Goal: Information Seeking & Learning: Learn about a topic

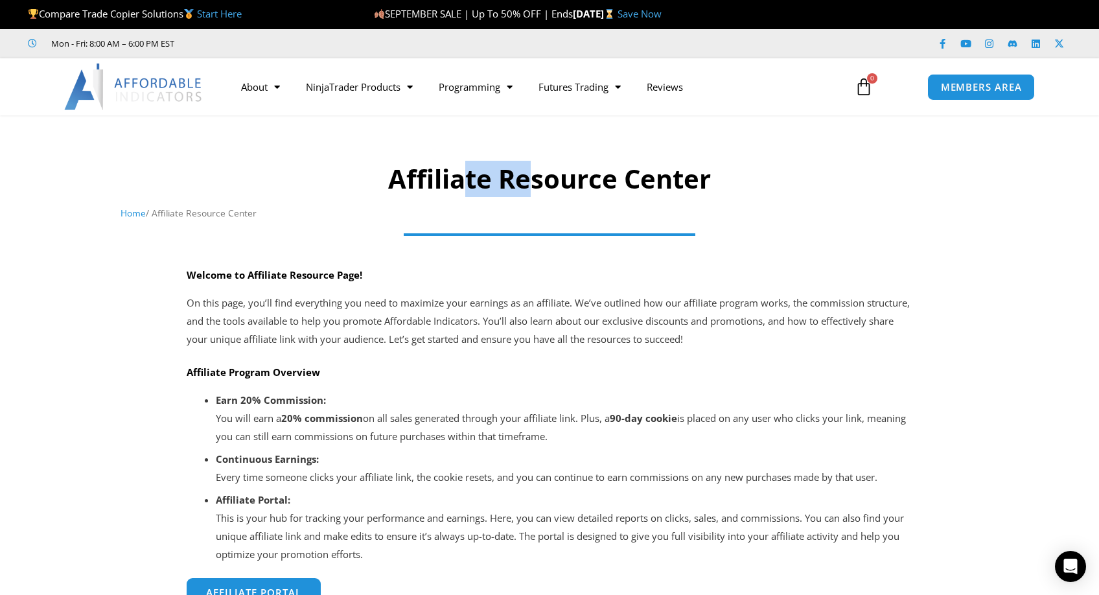
drag, startPoint x: 528, startPoint y: 174, endPoint x: 467, endPoint y: 180, distance: 61.1
click at [467, 180] on h1 "Affiliate Resource Center" at bounding box center [550, 179] width 859 height 36
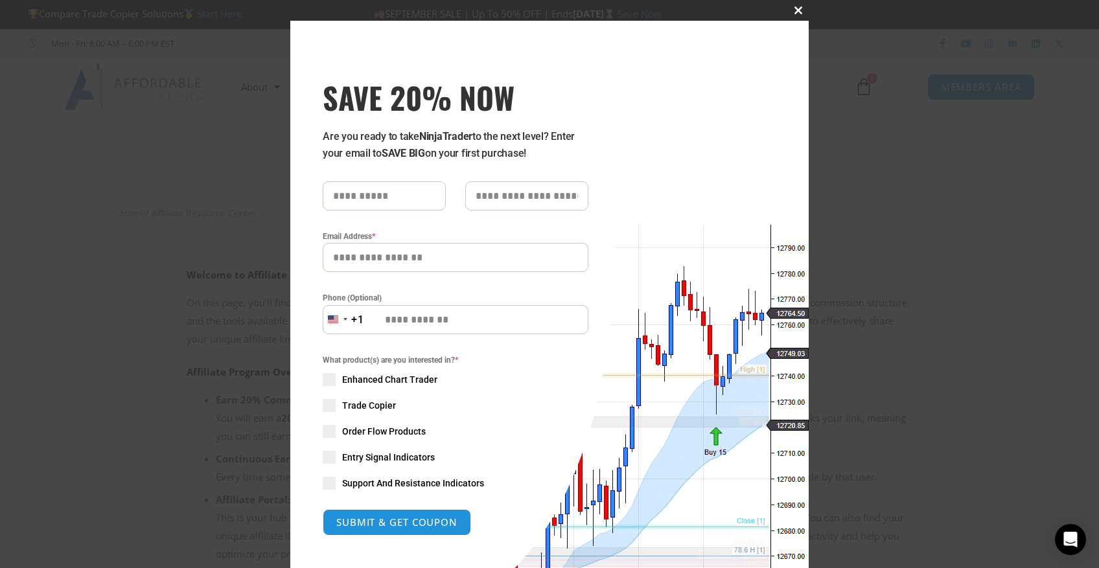
click at [795, 10] on span "SAVE 20% NOW popup" at bounding box center [798, 10] width 21 height 8
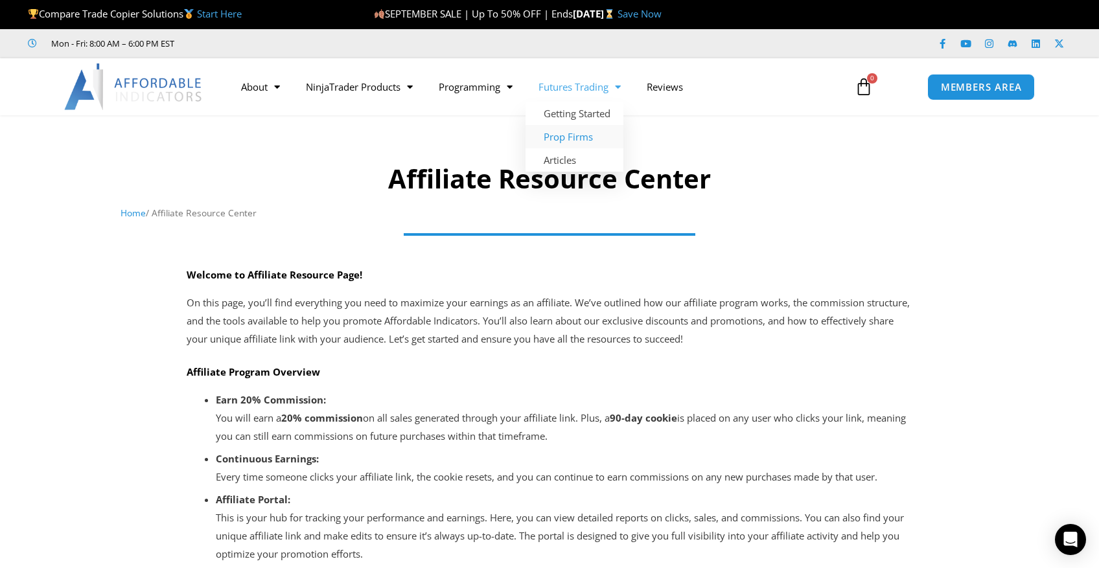
click at [572, 135] on link "Prop Firms" at bounding box center [575, 136] width 98 height 23
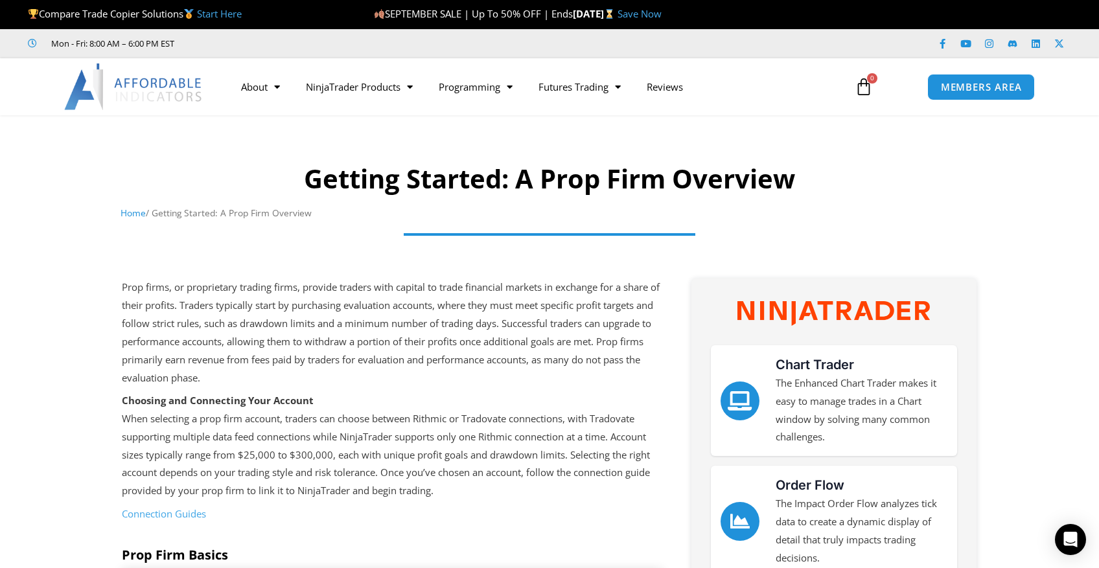
click at [1006, 207] on div at bounding box center [549, 176] width 1099 height 108
click at [155, 84] on img at bounding box center [133, 87] width 139 height 47
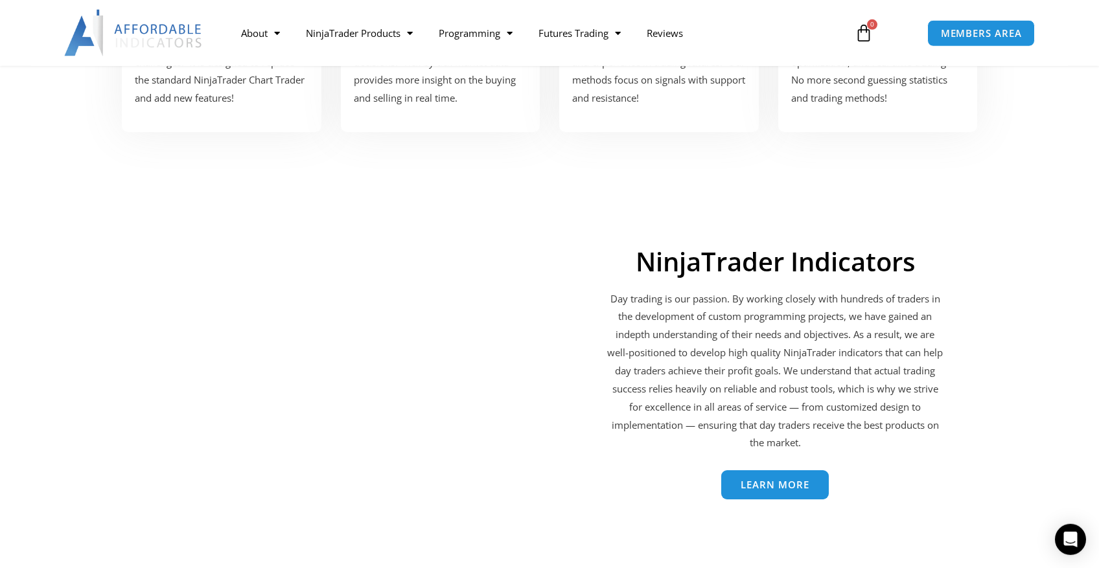
scroll to position [1861, 0]
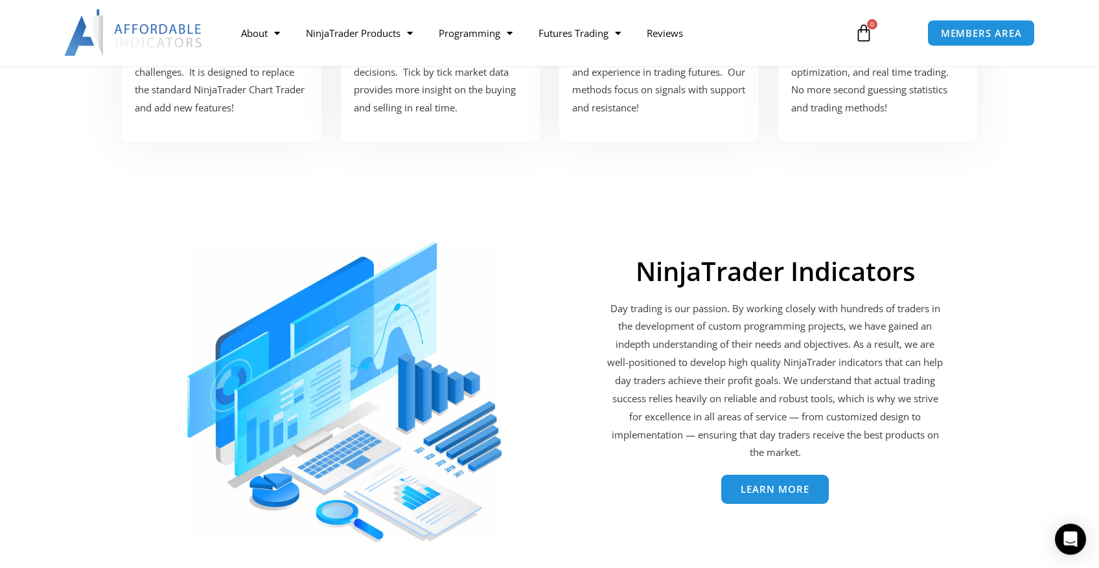
click at [776, 488] on span "Learn More" at bounding box center [775, 490] width 69 height 10
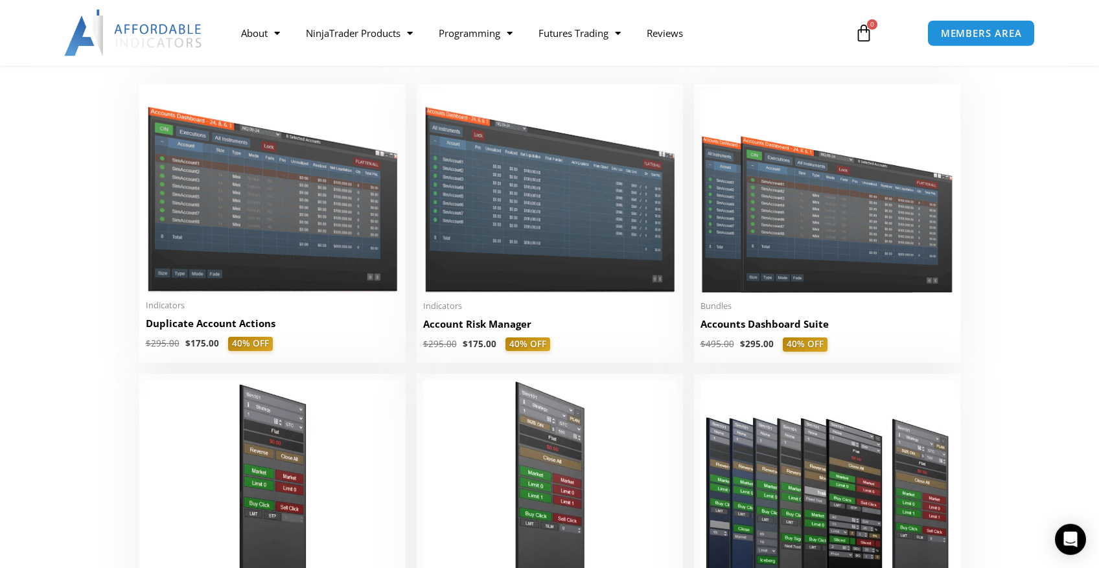
scroll to position [278, 0]
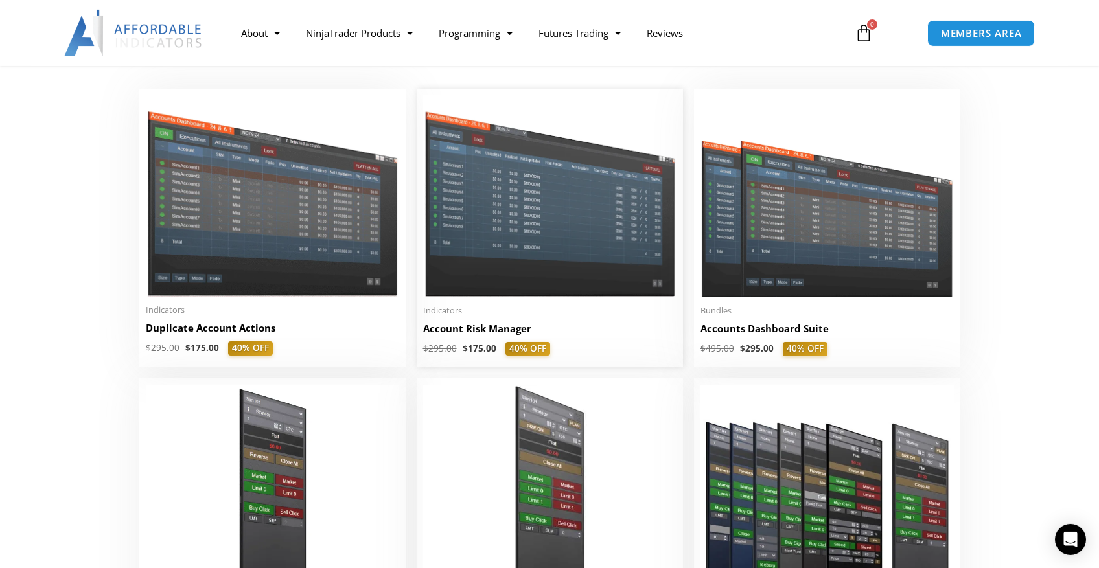
click at [553, 236] on img at bounding box center [549, 196] width 253 height 202
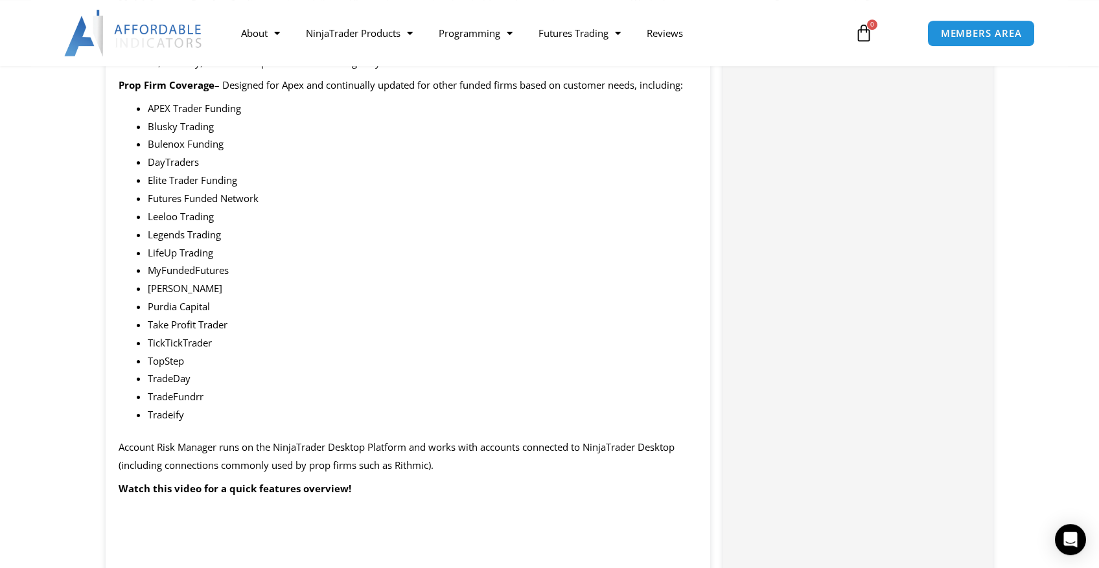
scroll to position [1020, 0]
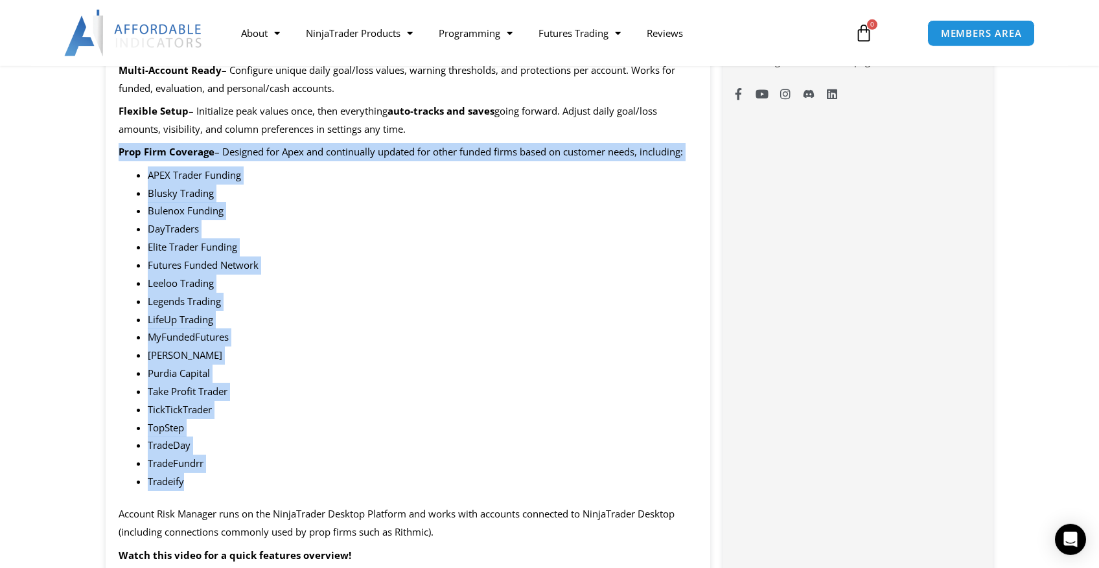
drag, startPoint x: 118, startPoint y: 154, endPoint x: 221, endPoint y: 491, distance: 351.8
copy div "Prop Firm Coverage – Designed for Apex and continually updated for other funded…"
drag, startPoint x: 806, startPoint y: 165, endPoint x: 593, endPoint y: 0, distance: 269.2
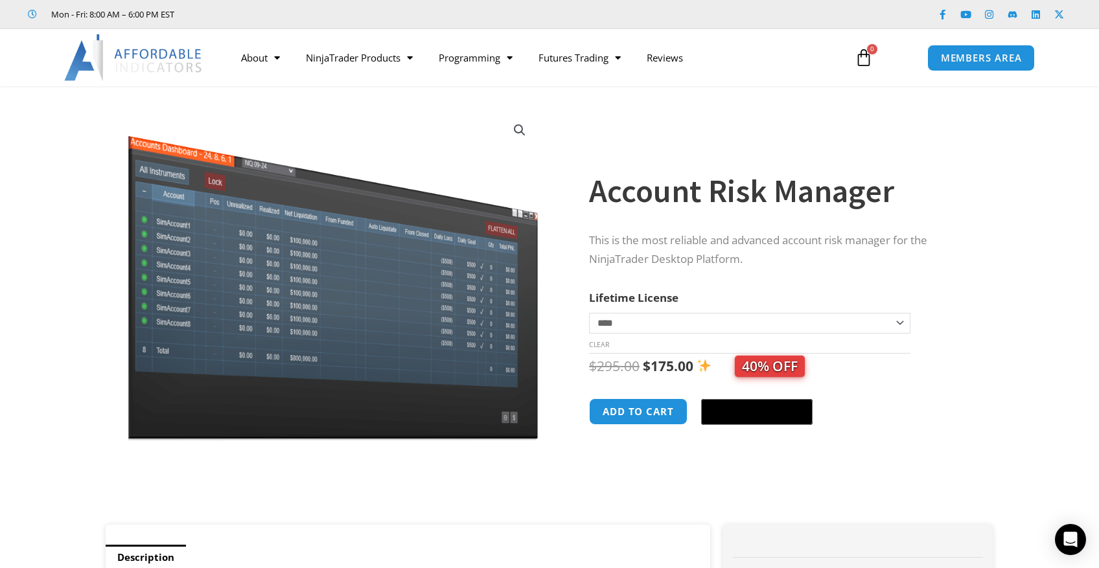
click at [986, 448] on div "**********" at bounding box center [794, 312] width 411 height 426
drag, startPoint x: 743, startPoint y: 256, endPoint x: 589, endPoint y: 258, distance: 153.6
click at [589, 258] on p "This is the most reliable and advanced account risk manager for the NinjaTrader…" at bounding box center [778, 250] width 378 height 38
copy p "NinjaTrader Desktop Platform"
